Goal: Check status: Check status

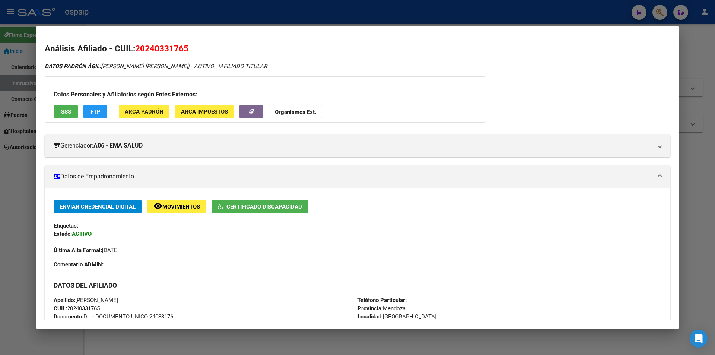
scroll to position [145, 0]
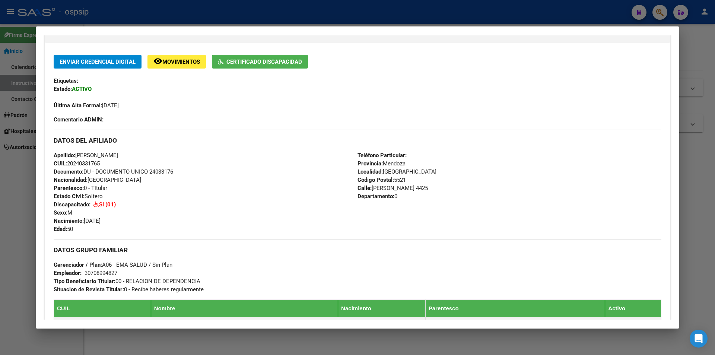
click at [660, 12] on div at bounding box center [357, 177] width 715 height 355
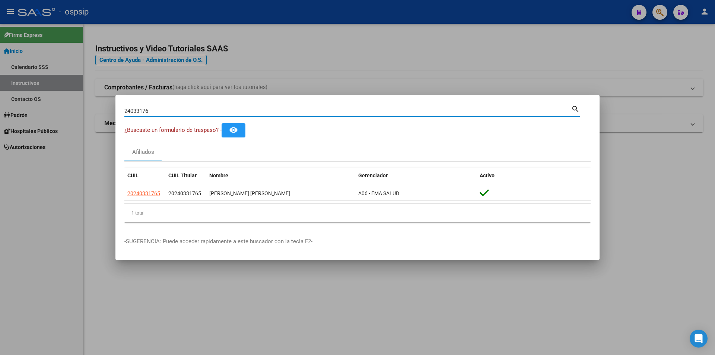
click at [163, 110] on input "24033176" at bounding box center [347, 111] width 447 height 7
type input "2"
type input "5"
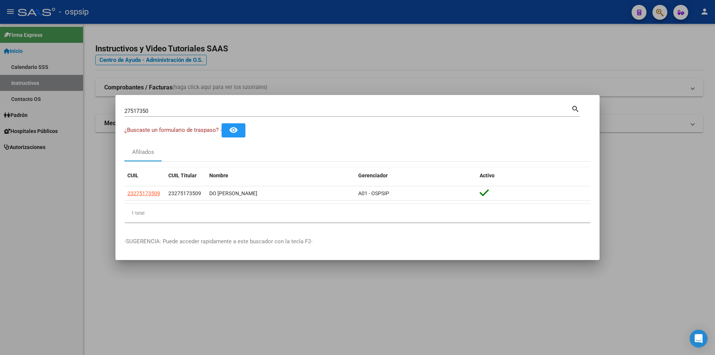
click at [171, 104] on div "27517350 Buscar (apellido, dni, [PERSON_NAME], [PERSON_NAME], cuit, obra social…" at bounding box center [352, 110] width 456 height 13
type input "2"
type input "34153072"
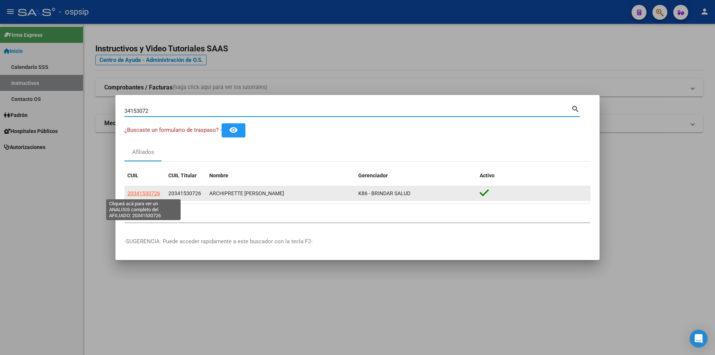
click at [148, 190] on span "20341530726" at bounding box center [143, 193] width 33 height 6
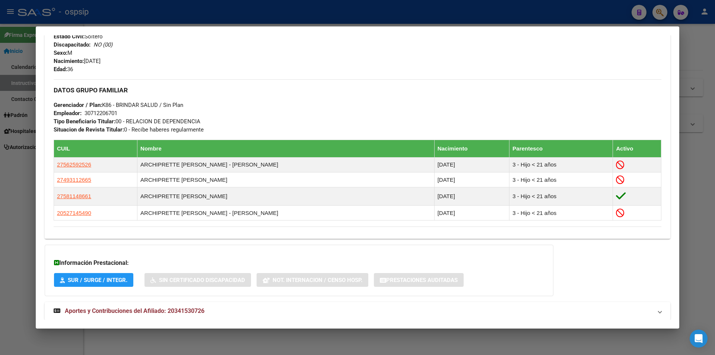
scroll to position [330, 0]
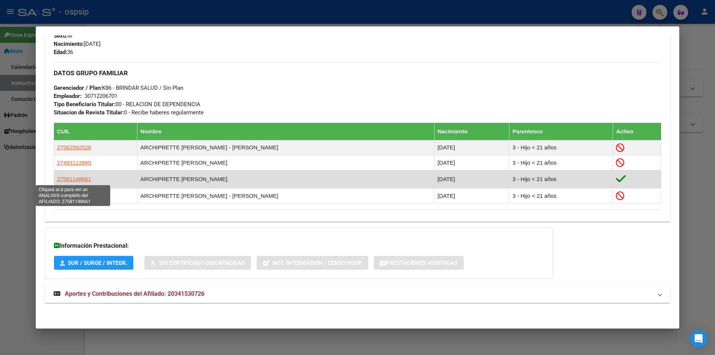
click at [83, 178] on span "27581148661" at bounding box center [74, 179] width 34 height 6
type textarea "27581148661"
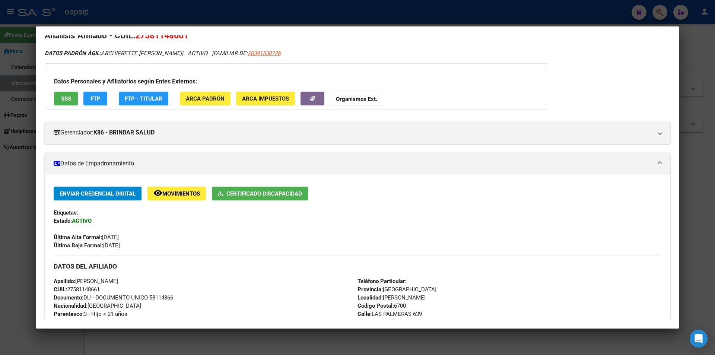
scroll to position [0, 0]
